Goal: Task Accomplishment & Management: Manage account settings

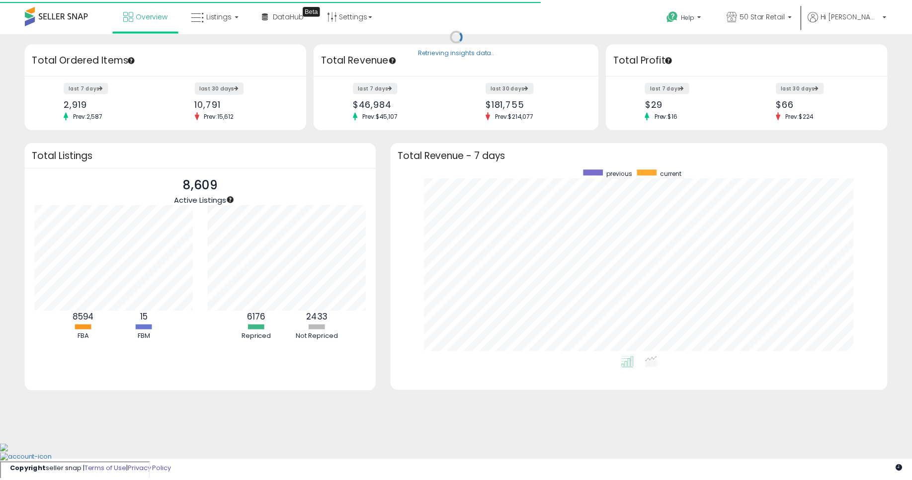
scroll to position [188, 482]
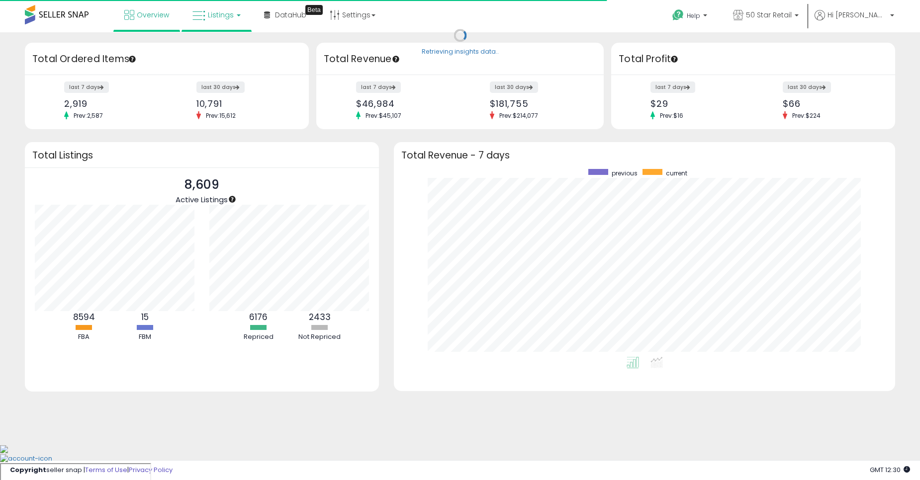
click at [208, 9] on link "Listings" at bounding box center [216, 15] width 63 height 30
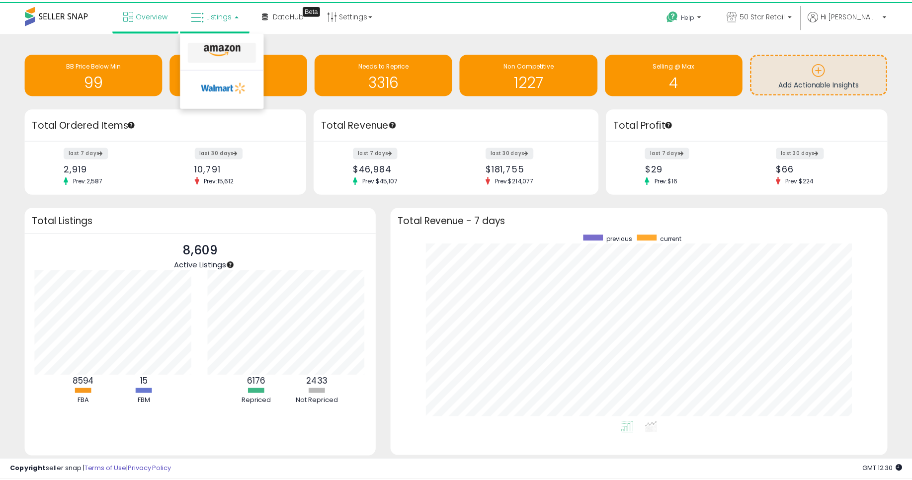
scroll to position [496890, 496601]
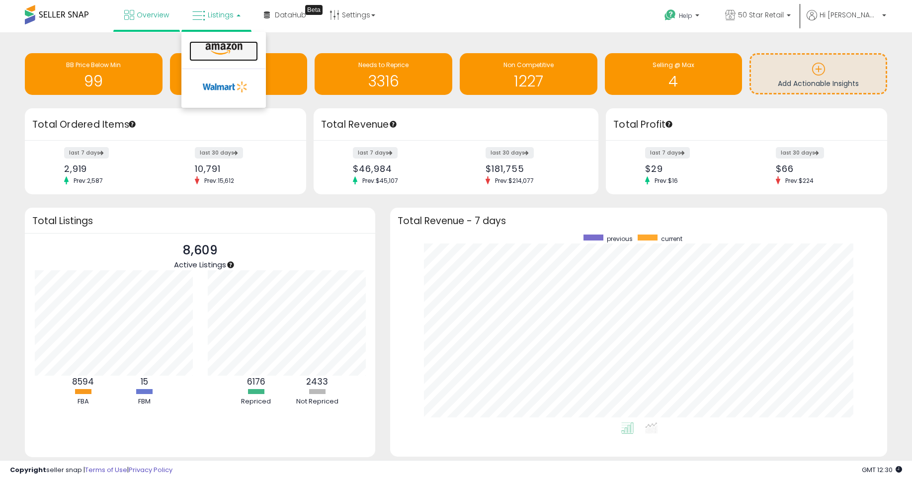
click at [221, 51] on icon at bounding box center [223, 49] width 43 height 13
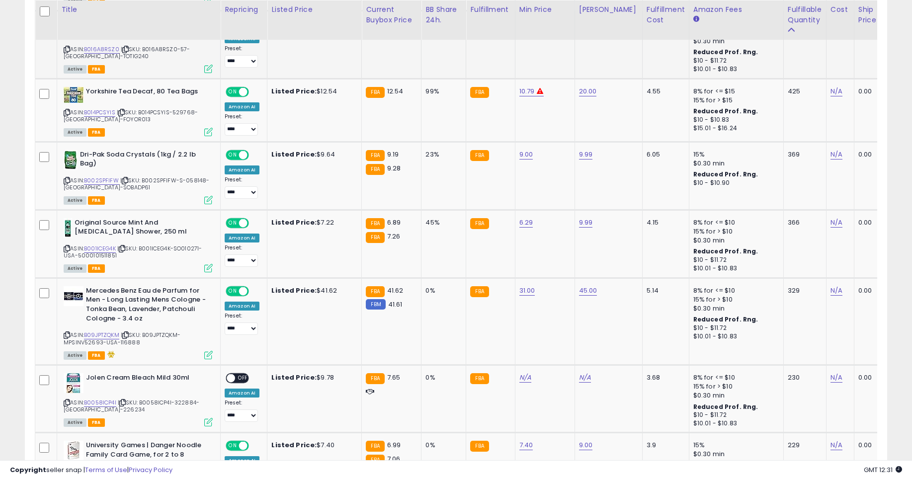
scroll to position [835, 0]
click at [519, 381] on link "N/A" at bounding box center [525, 377] width 12 height 10
type input "*"
click button "submit" at bounding box center [548, 351] width 17 height 15
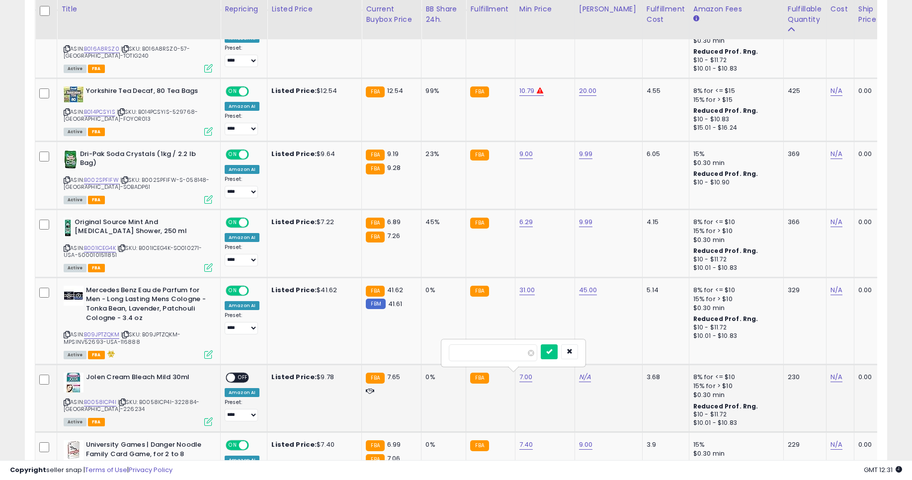
click at [487, 345] on input "****" at bounding box center [493, 352] width 88 height 17
click at [541, 344] on button "submit" at bounding box center [549, 351] width 17 height 15
click at [578, 341] on button "button" at bounding box center [569, 342] width 17 height 15
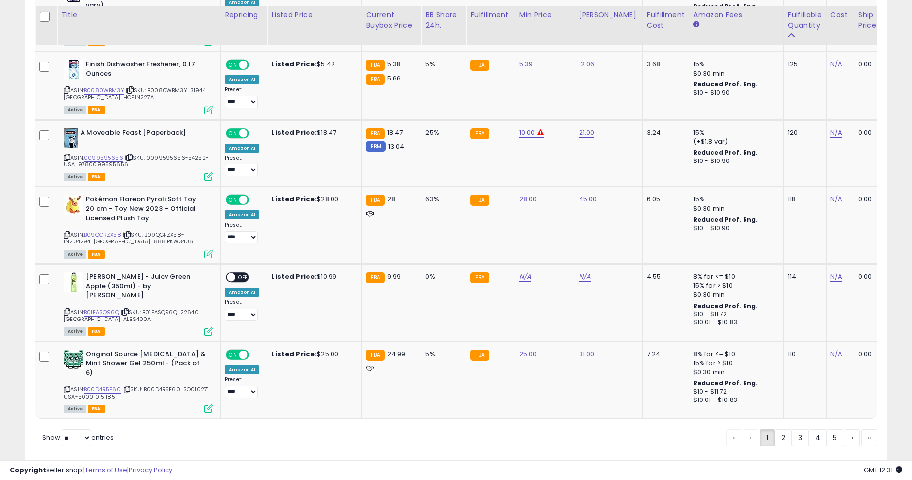
scroll to position [1985, 0]
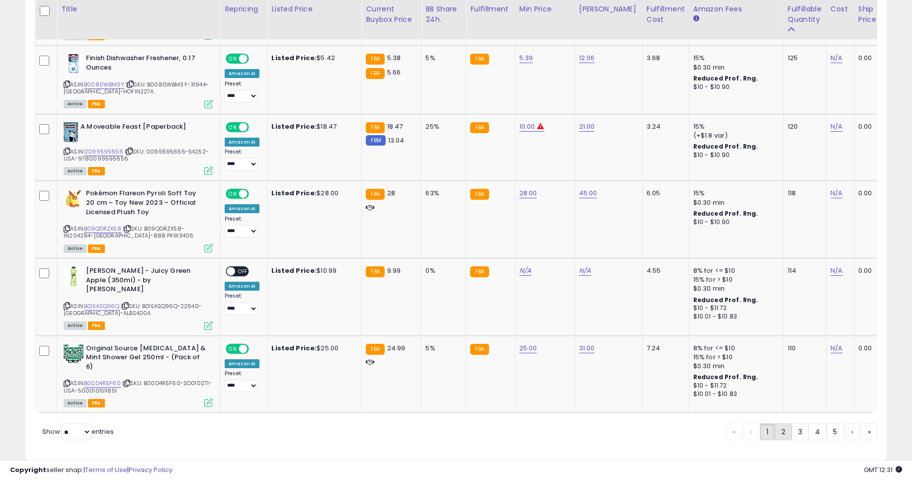
click at [809, 424] on link "2" at bounding box center [818, 432] width 18 height 17
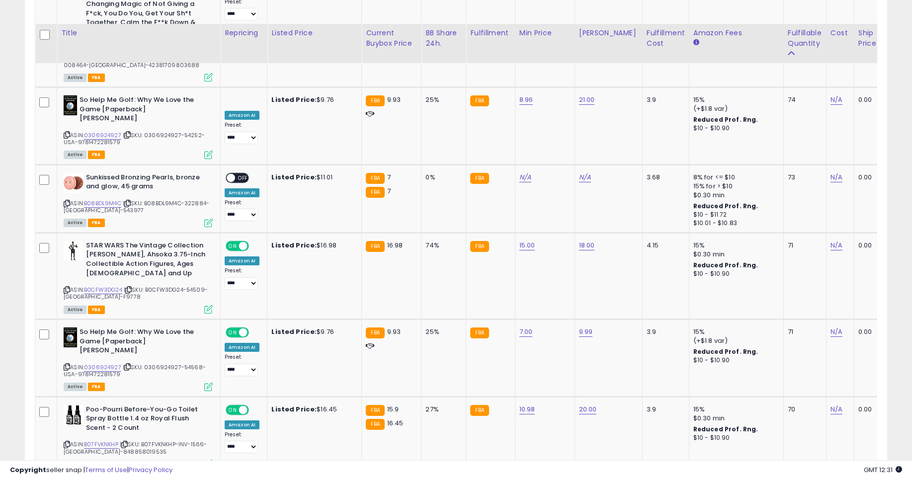
scroll to position [2150, 0]
